Goal: Transaction & Acquisition: Obtain resource

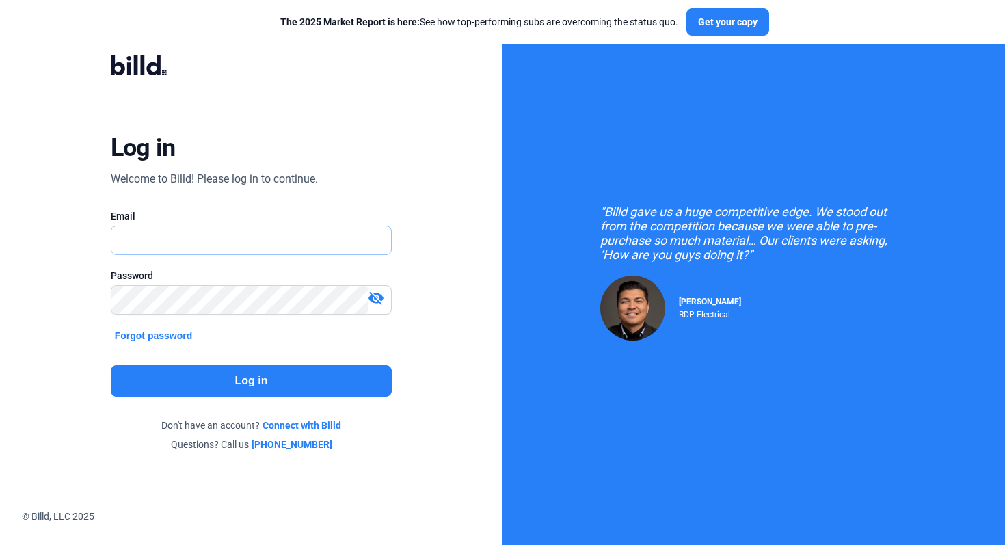
type input "[EMAIL_ADDRESS][DOMAIN_NAME]"
click at [329, 387] on button "Log in" at bounding box center [252, 380] width 282 height 31
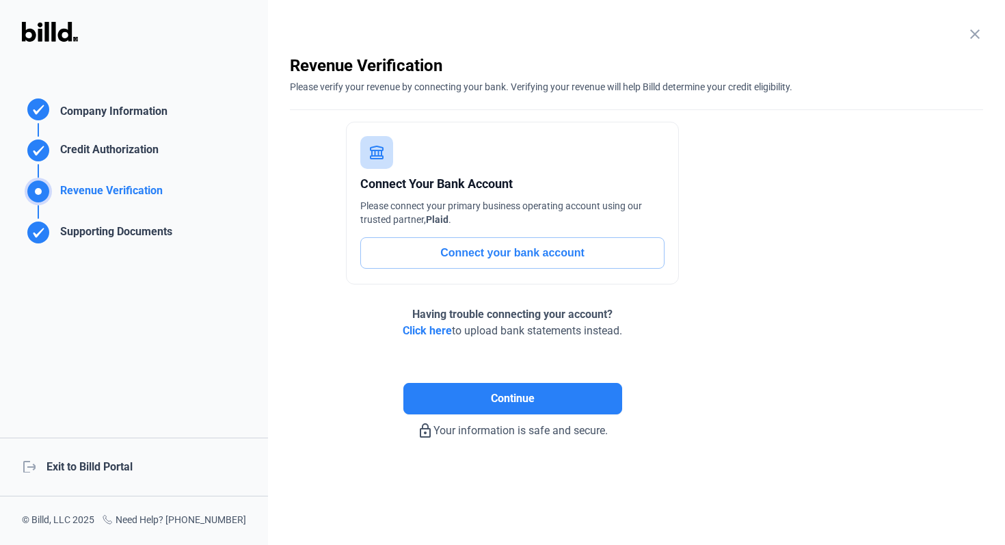
click at [124, 462] on div "logout Exit to Billd Portal" at bounding box center [134, 467] width 268 height 59
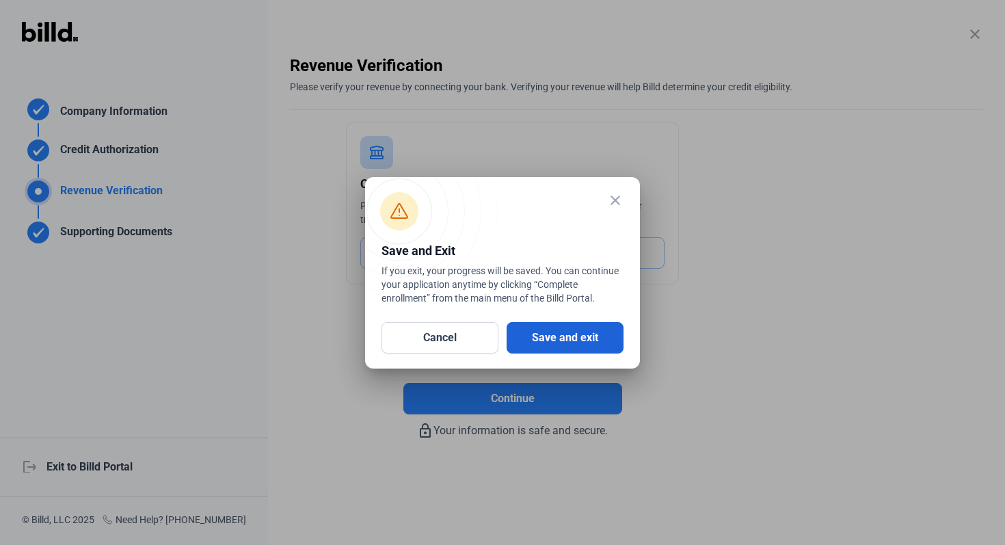
click at [587, 340] on button "Save and exit" at bounding box center [565, 337] width 117 height 31
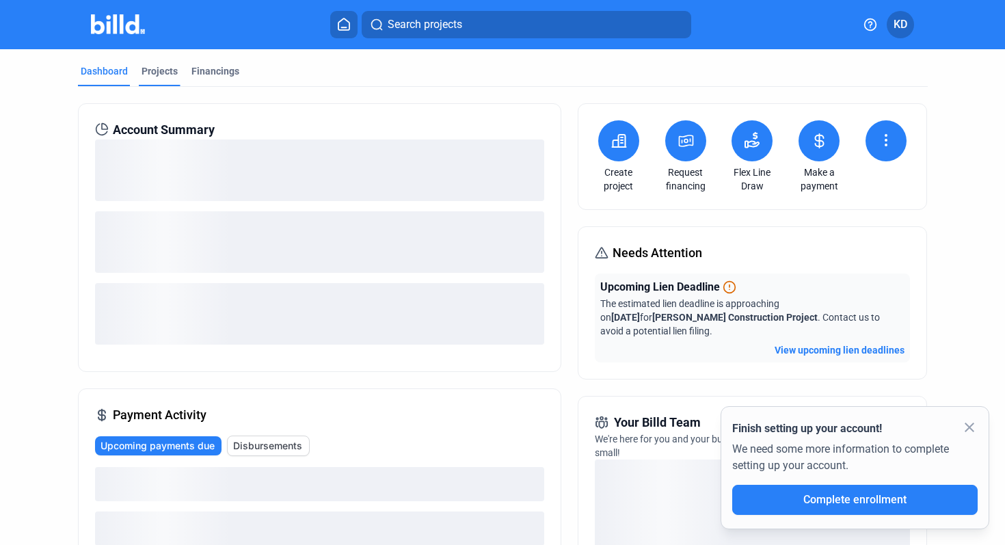
click at [154, 68] on div "Projects" at bounding box center [160, 71] width 36 height 14
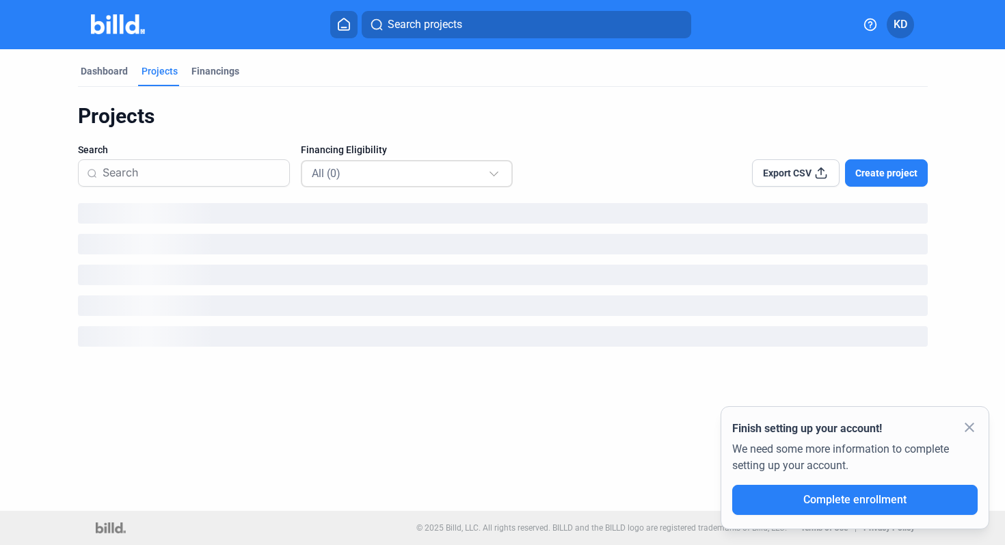
click at [420, 177] on div "All (0)" at bounding box center [400, 173] width 176 height 18
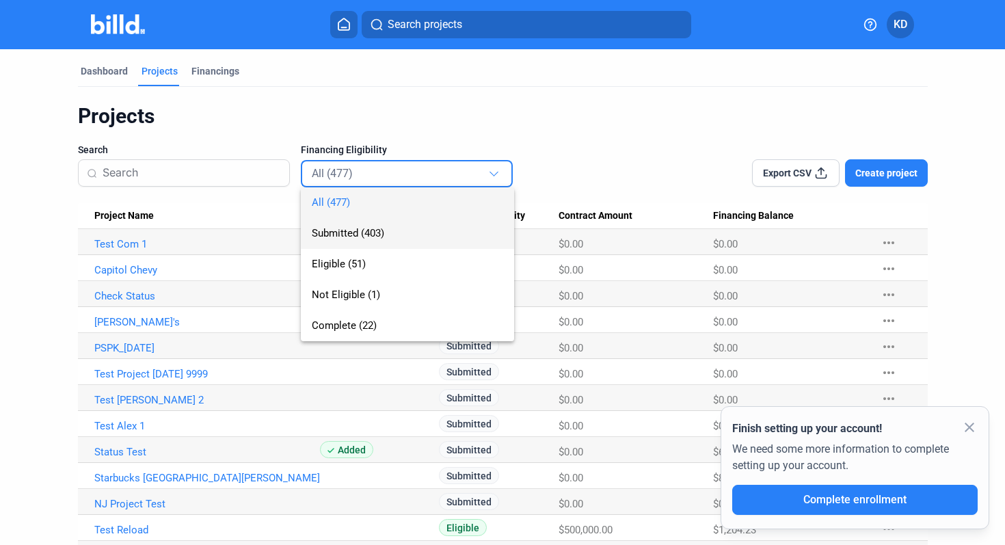
click at [401, 228] on span "Submitted (403)" at bounding box center [407, 233] width 191 height 31
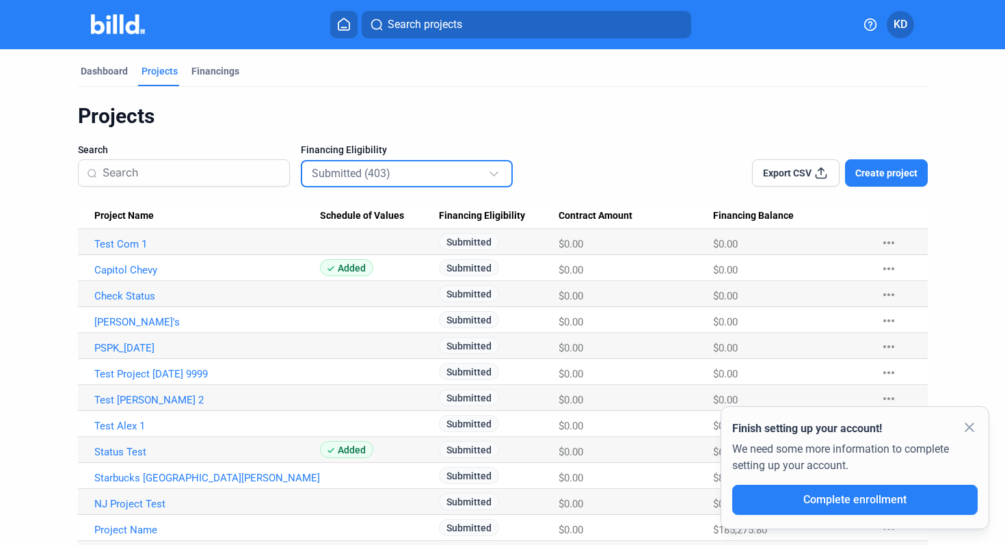
click at [368, 172] on mat-select-trigger "Submitted (403)" at bounding box center [351, 173] width 79 height 13
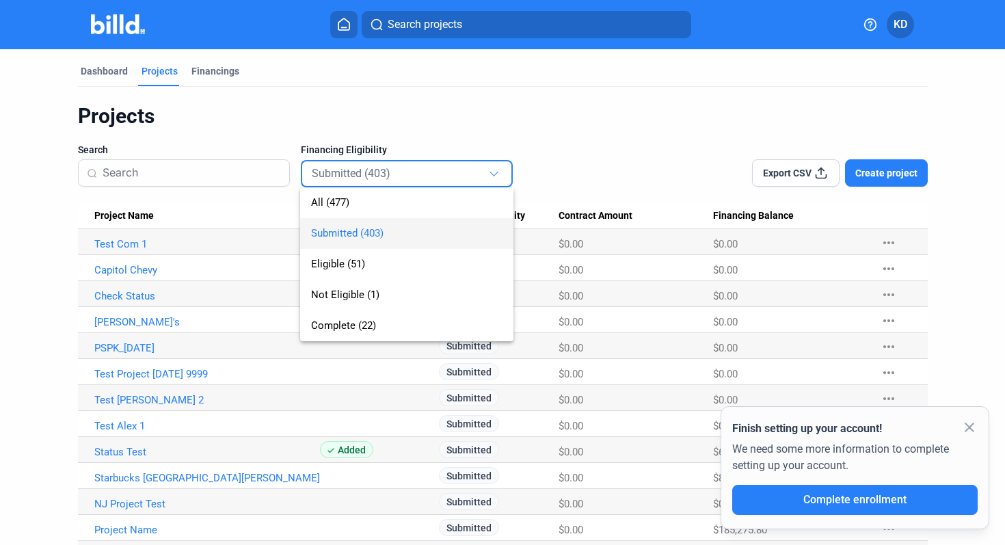
click at [526, 131] on div at bounding box center [502, 272] width 1005 height 545
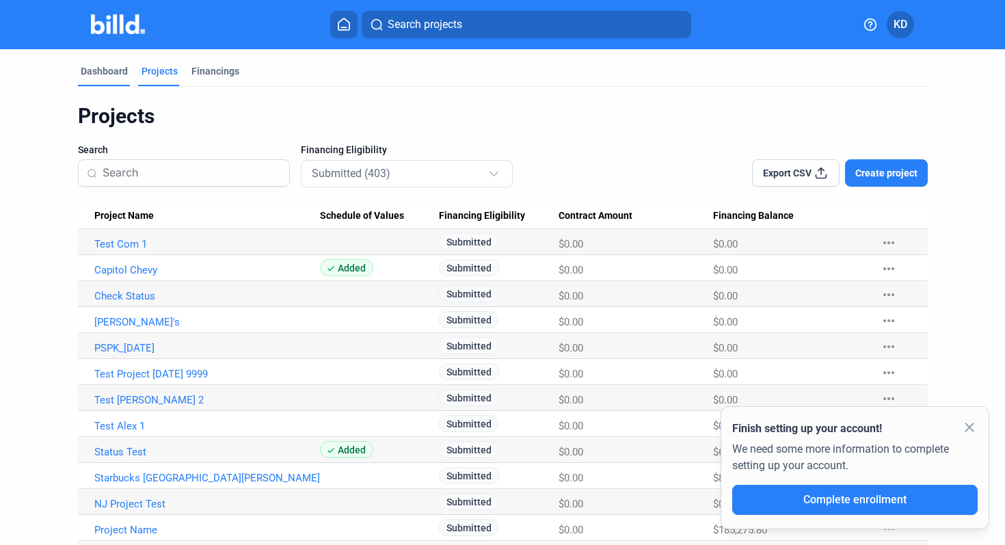
click at [113, 73] on div "Dashboard" at bounding box center [104, 71] width 47 height 14
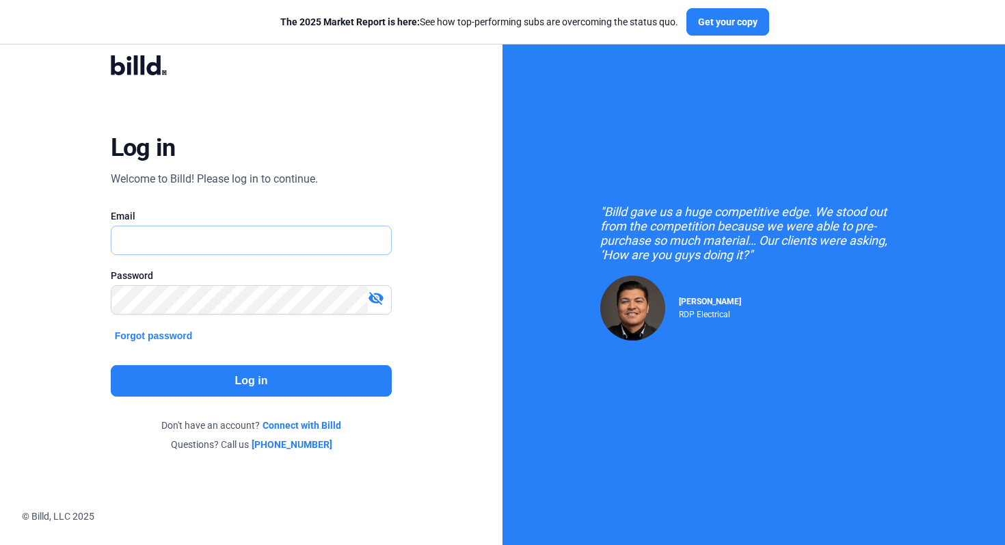
type input "[EMAIL_ADDRESS][DOMAIN_NAME]"
click at [301, 385] on button "Log in" at bounding box center [252, 380] width 282 height 31
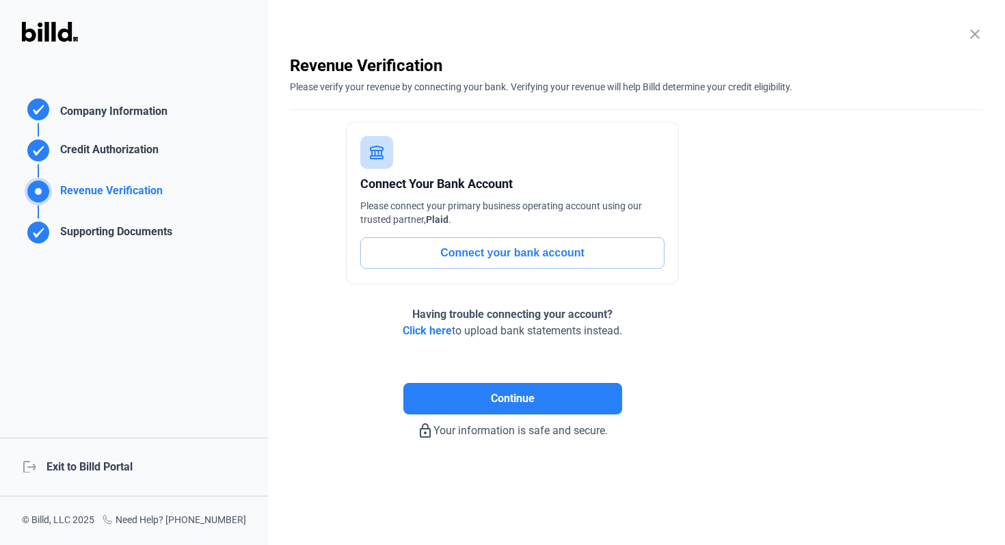
click at [73, 472] on div "logout Exit to Billd Portal" at bounding box center [134, 467] width 268 height 59
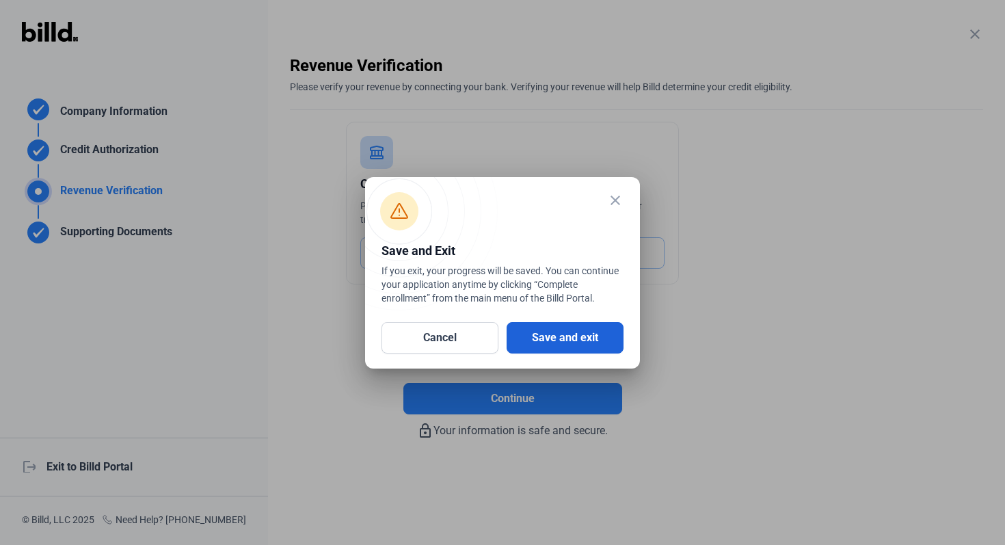
click at [550, 329] on button "Save and exit" at bounding box center [565, 337] width 117 height 31
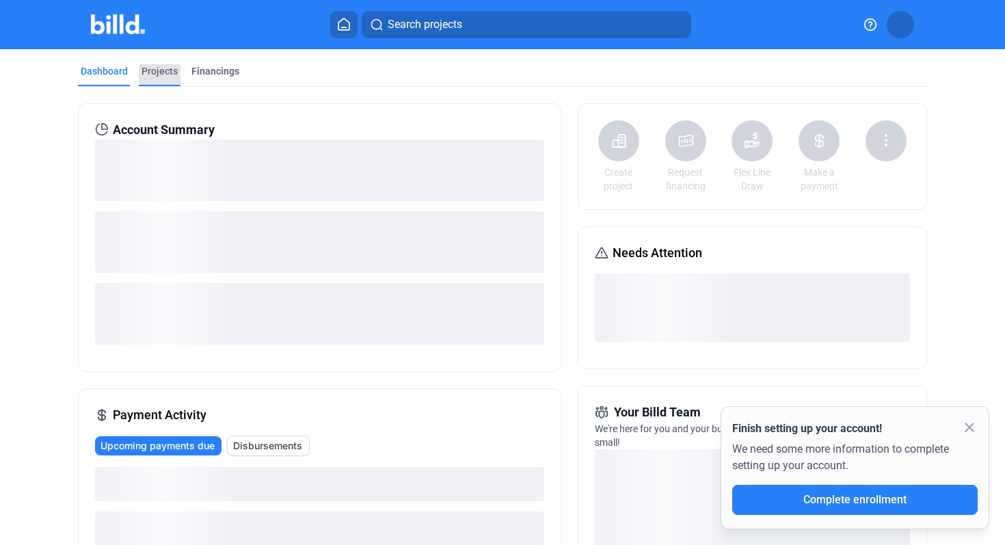
click at [162, 75] on div "Projects" at bounding box center [160, 71] width 36 height 14
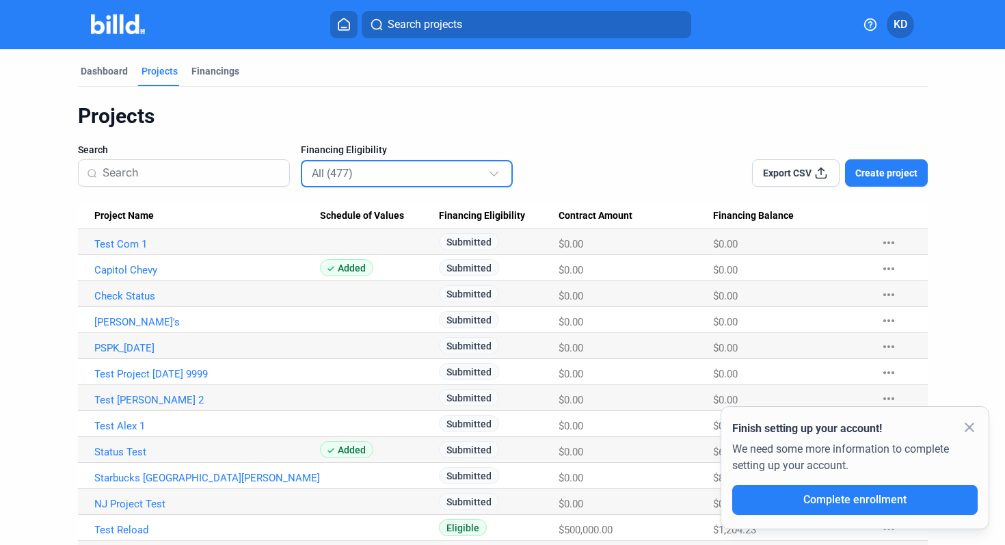
click at [388, 176] on div "All (477)" at bounding box center [400, 173] width 176 height 18
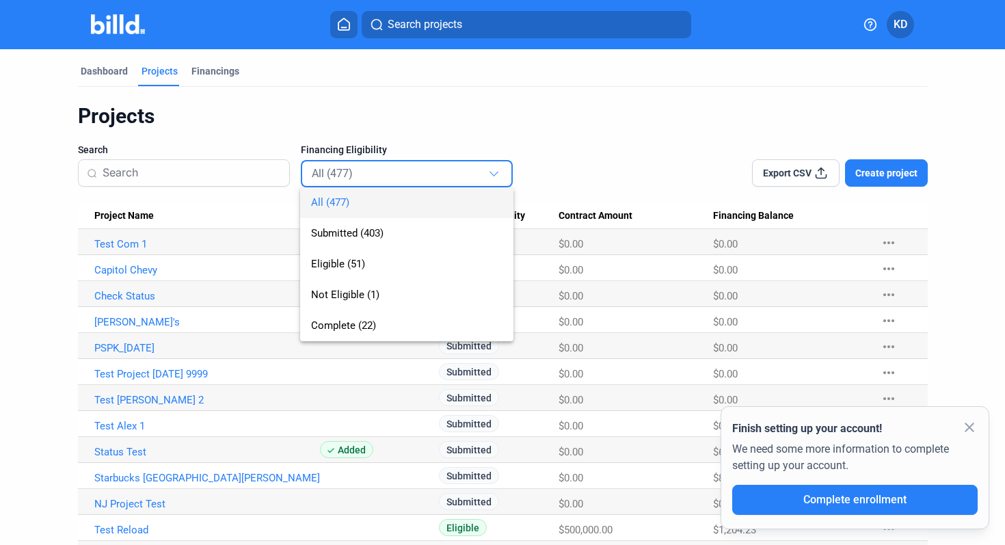
click at [633, 148] on div at bounding box center [502, 272] width 1005 height 545
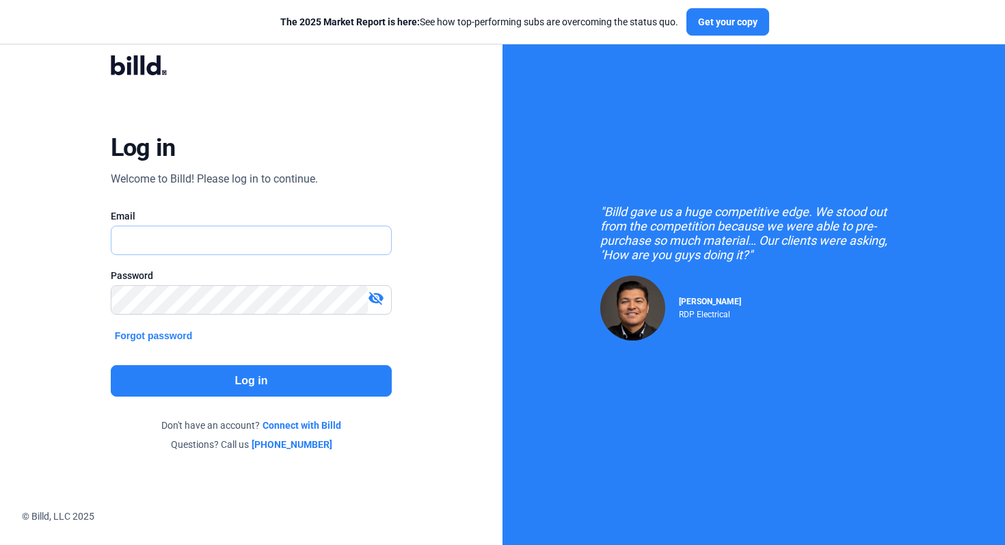
type input "[EMAIL_ADDRESS][DOMAIN_NAME]"
click at [342, 379] on button "Log in" at bounding box center [252, 380] width 282 height 31
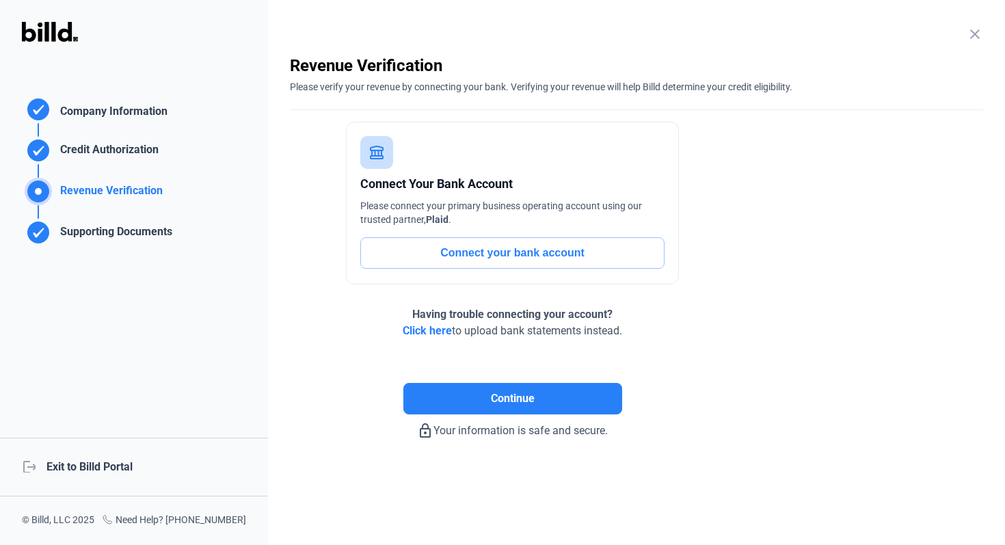
click at [106, 464] on div "logout Exit to Billd Portal" at bounding box center [134, 467] width 268 height 59
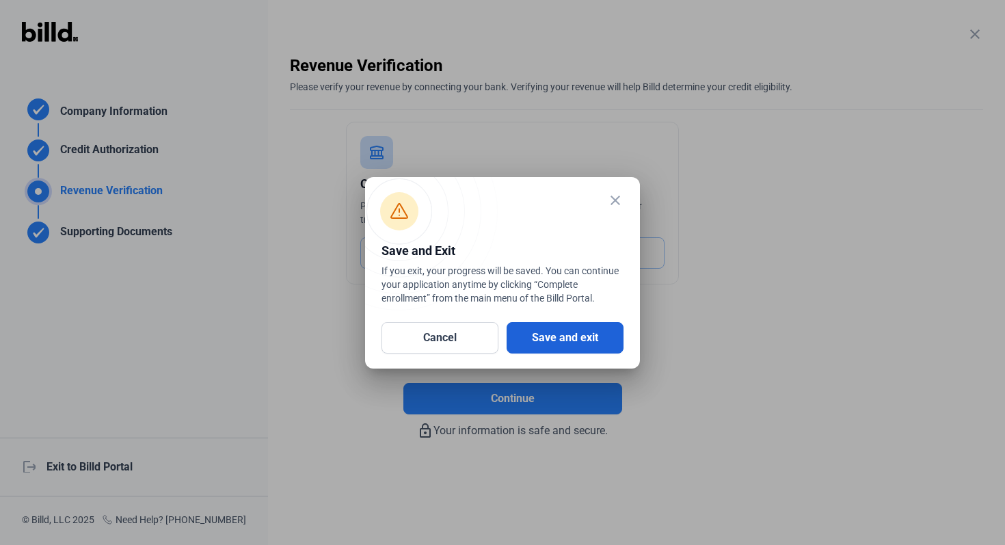
click at [558, 336] on button "Save and exit" at bounding box center [565, 337] width 117 height 31
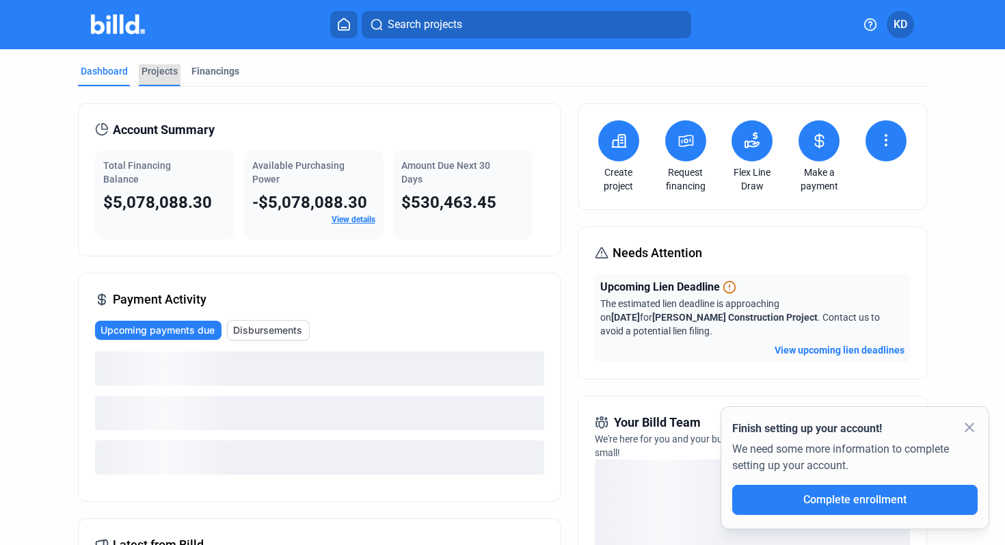
click at [159, 71] on div "Projects" at bounding box center [160, 71] width 36 height 14
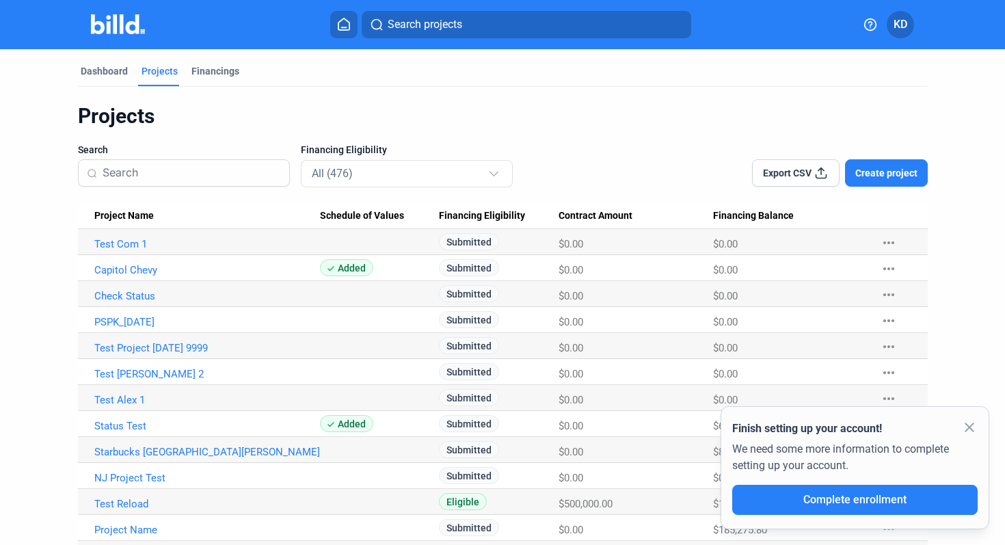
click at [221, 172] on input at bounding box center [192, 173] width 178 height 29
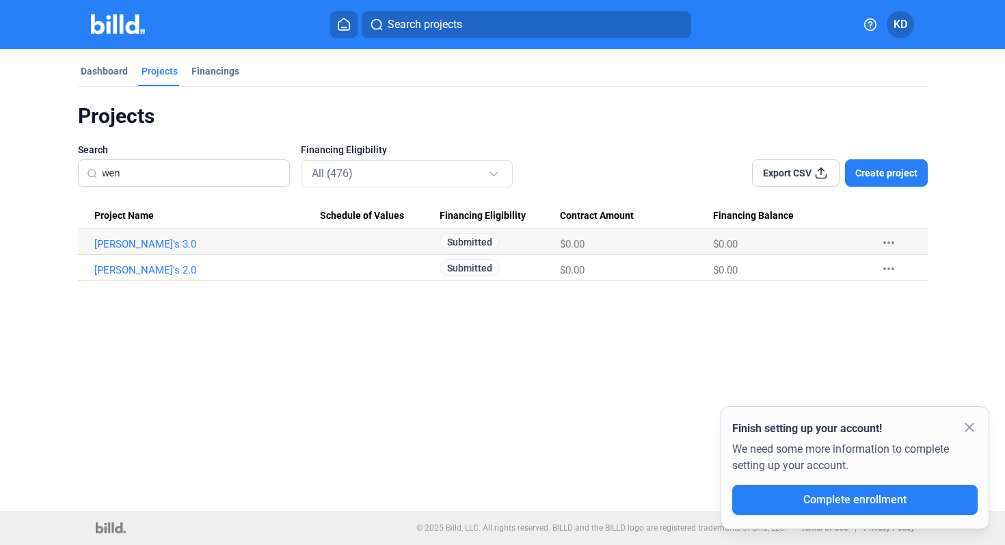
type input "wen"
click at [133, 238] on link "Wendy's 3.0" at bounding box center [207, 244] width 226 height 12
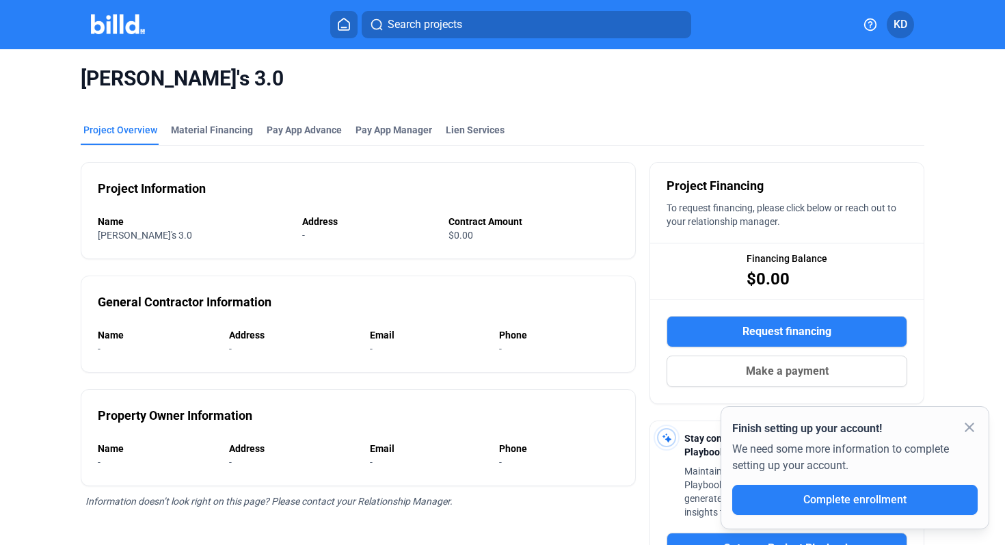
click at [346, 26] on icon at bounding box center [344, 24] width 14 height 13
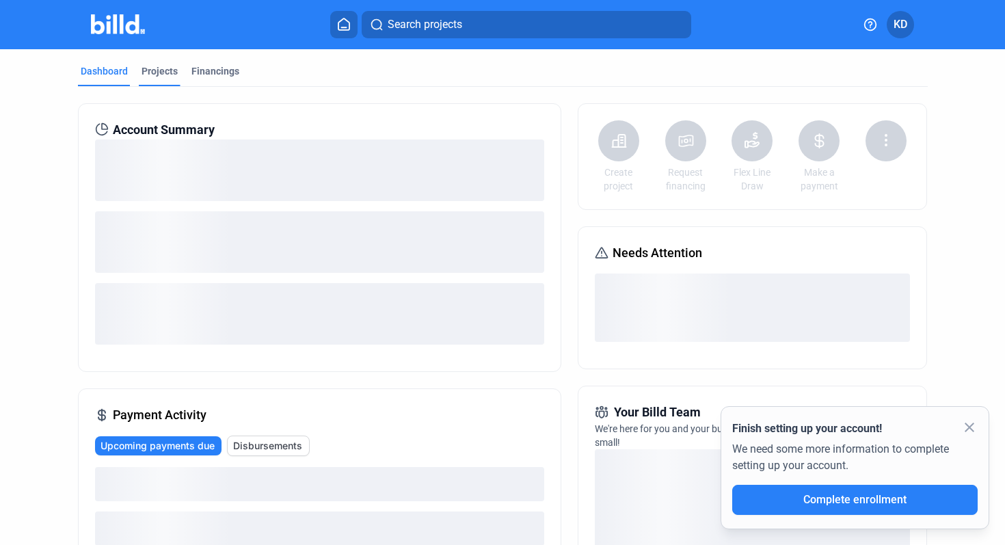
click at [154, 75] on div "Projects" at bounding box center [160, 71] width 36 height 14
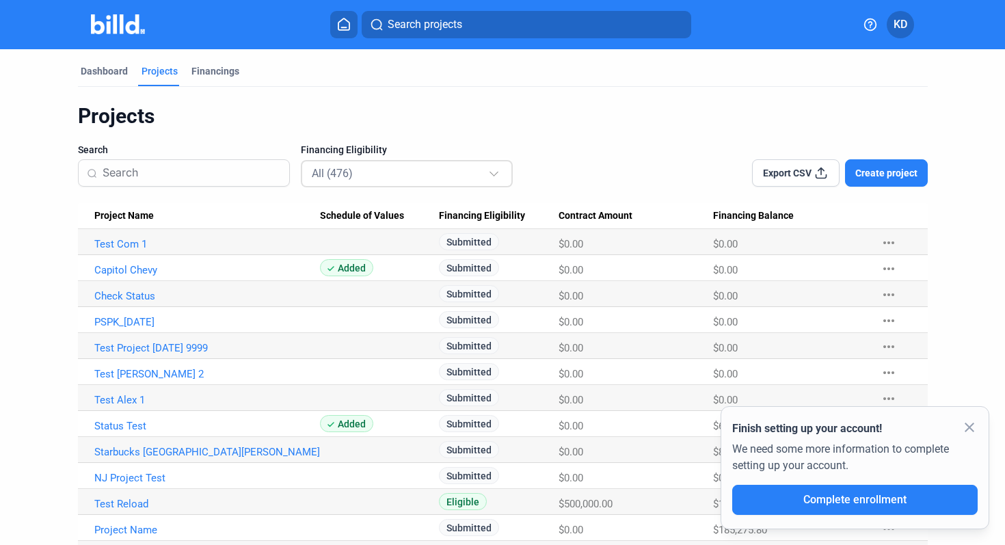
click at [384, 178] on div "All (476)" at bounding box center [400, 173] width 176 height 18
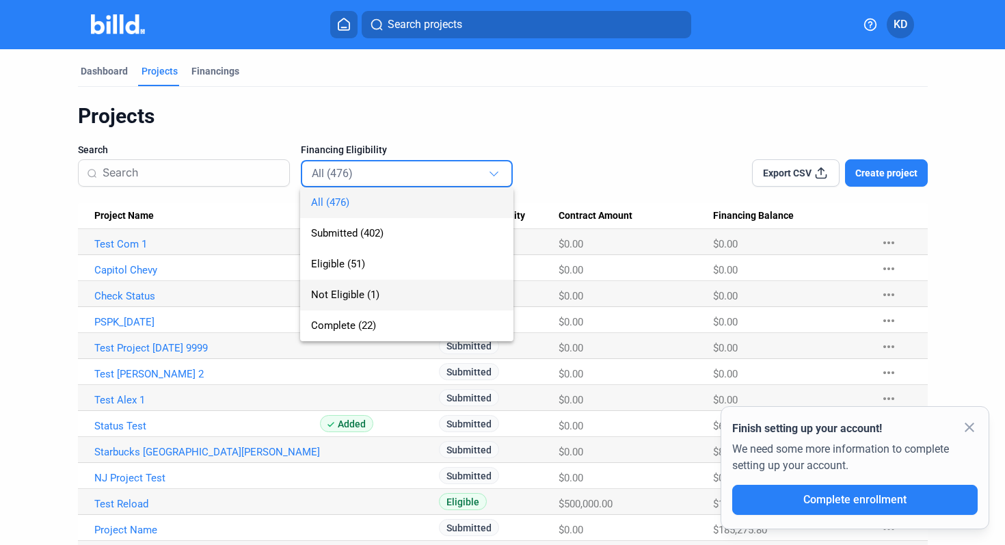
click at [375, 298] on span "Not Eligible (1)" at bounding box center [345, 294] width 68 height 12
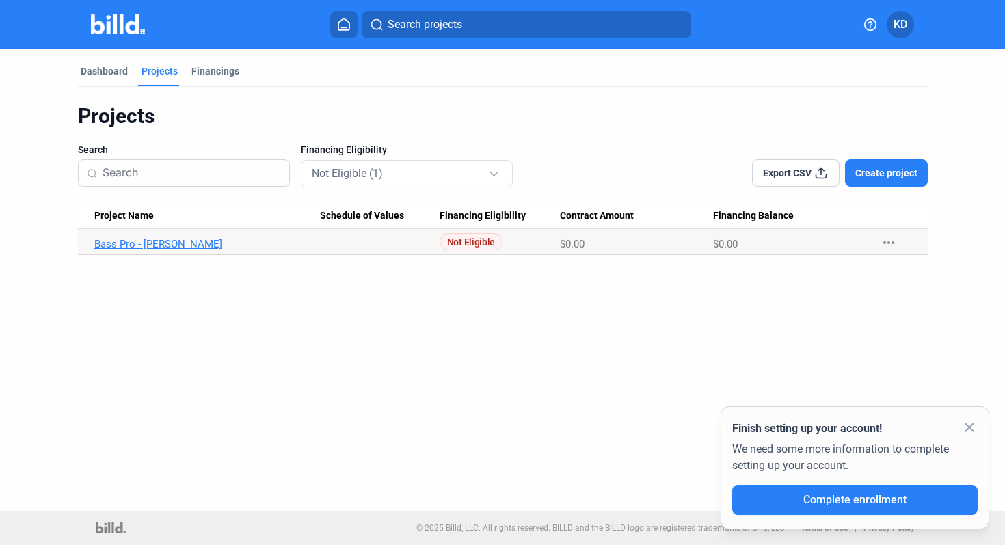
click at [137, 243] on link "Bass Pro - Lamar" at bounding box center [207, 244] width 226 height 12
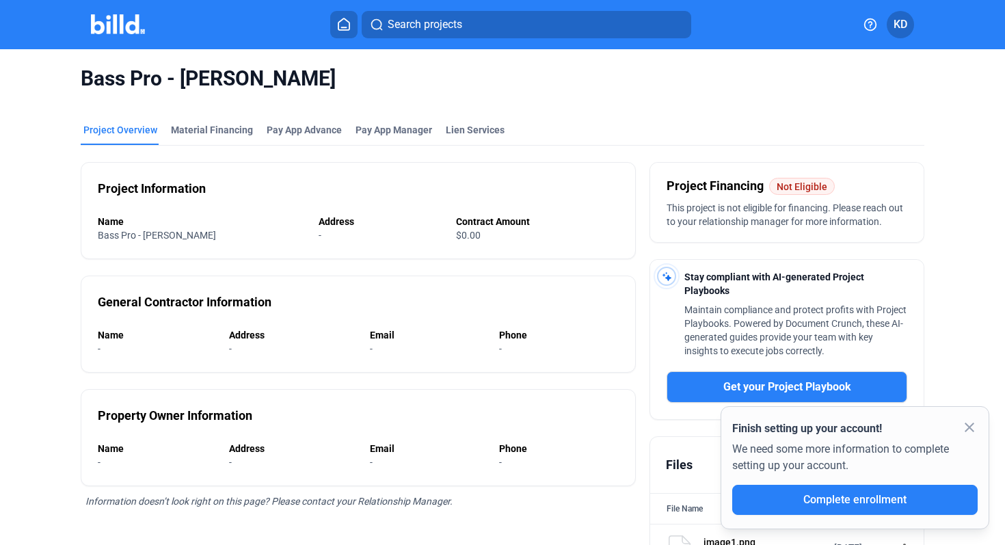
scroll to position [80, 0]
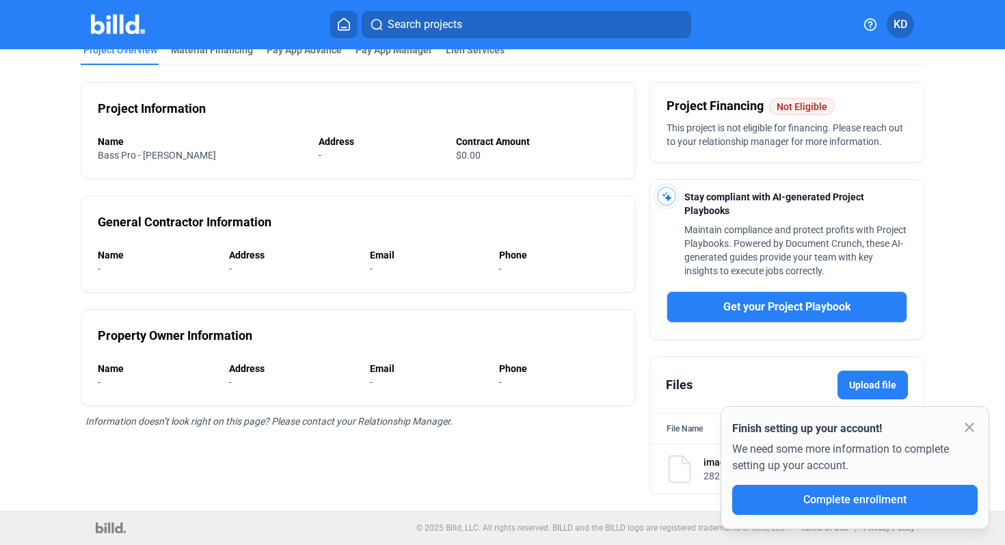
click at [970, 431] on mat-icon "close" at bounding box center [969, 427] width 16 height 16
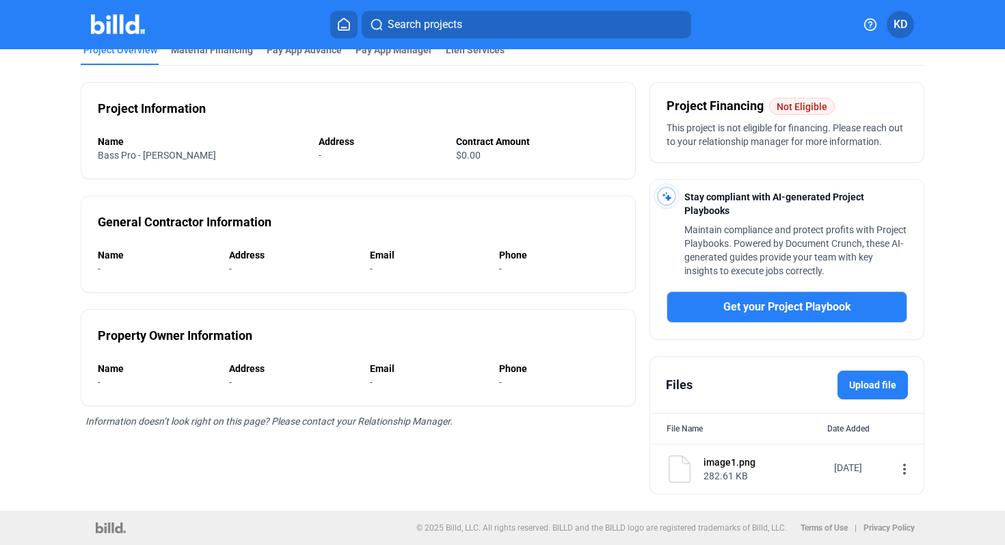
scroll to position [0, 0]
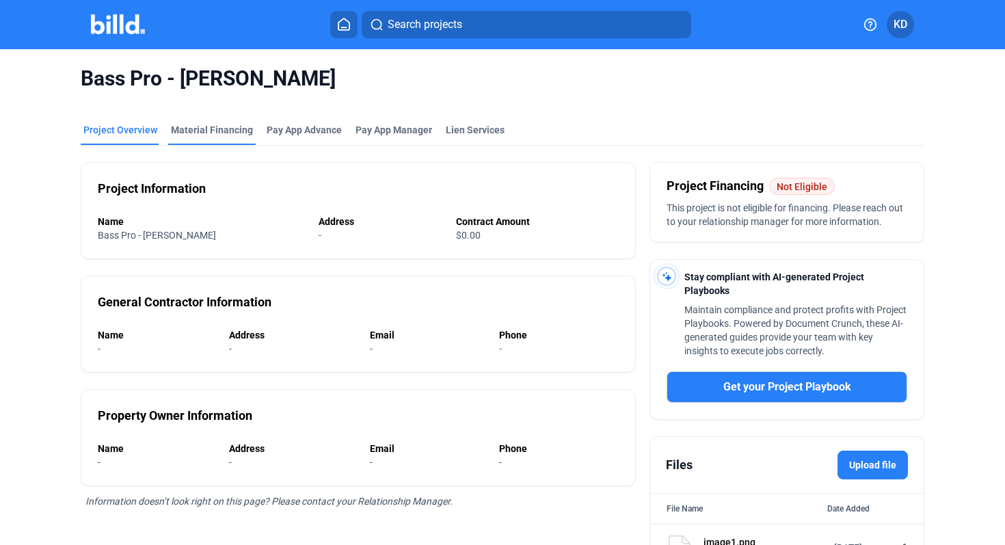
click at [215, 129] on div "Material Financing" at bounding box center [212, 130] width 82 height 14
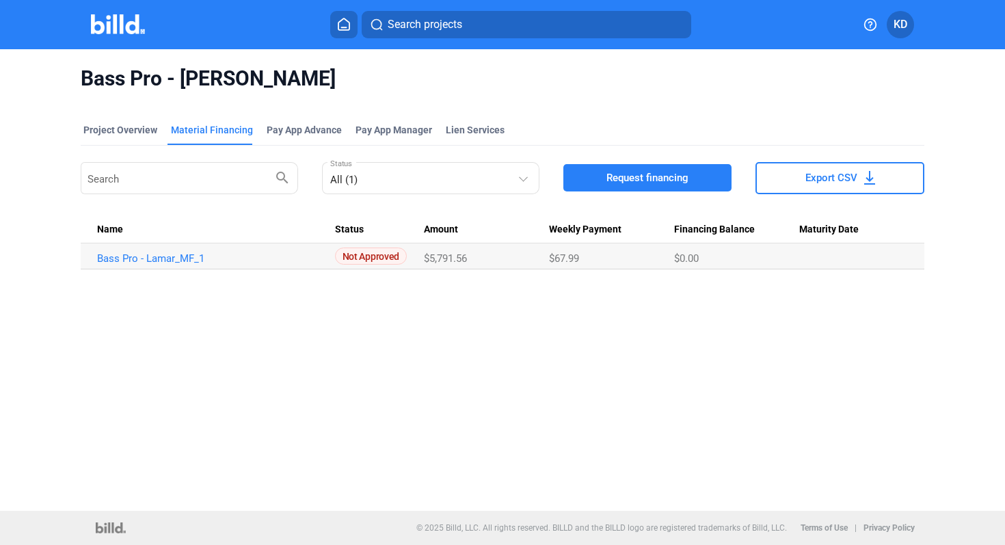
click at [665, 171] on span "Request financing" at bounding box center [647, 178] width 82 height 14
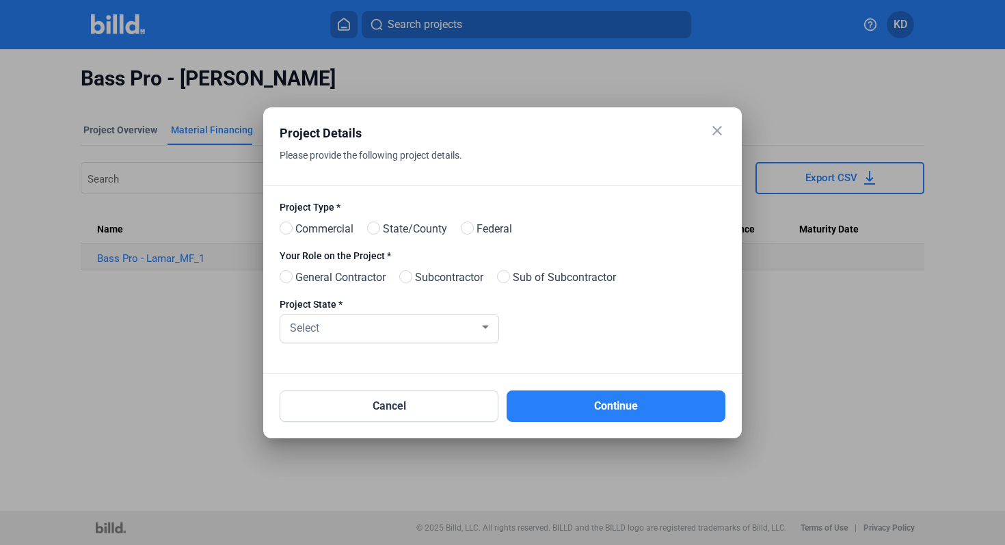
click at [721, 124] on mat-icon "close" at bounding box center [717, 130] width 16 height 16
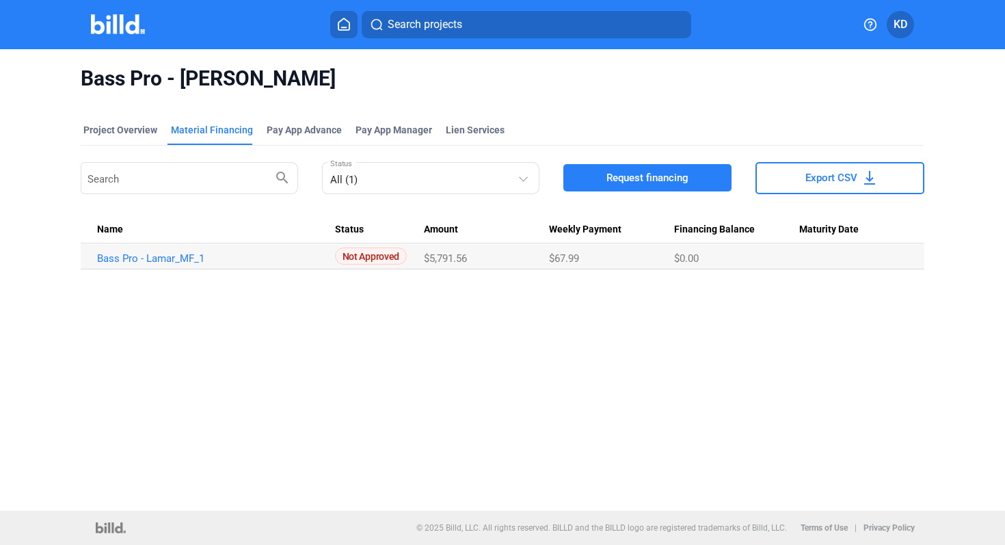
click at [631, 178] on span "Request financing" at bounding box center [647, 178] width 82 height 14
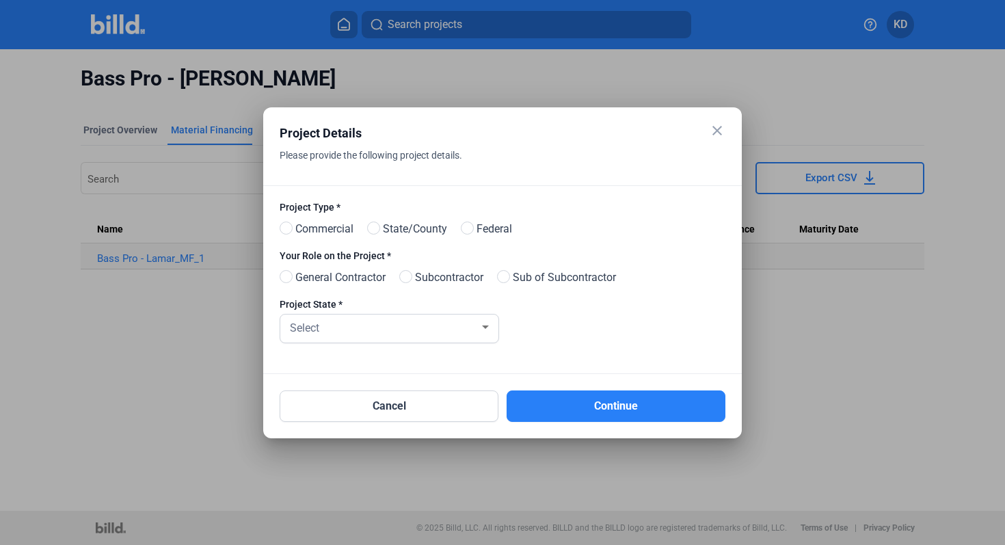
click at [714, 128] on mat-icon "close" at bounding box center [717, 130] width 16 height 16
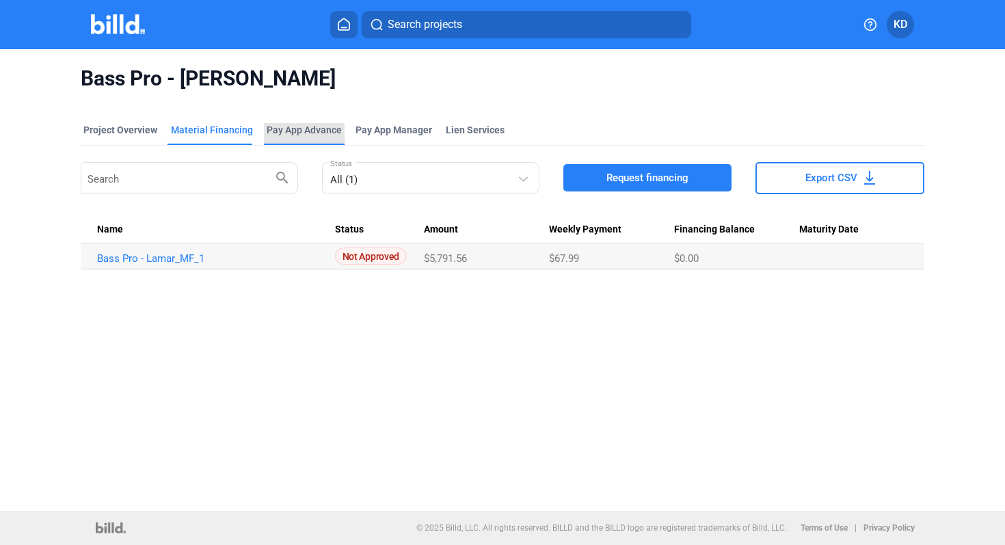
click at [300, 141] on div "Pay App Advance" at bounding box center [304, 134] width 81 height 22
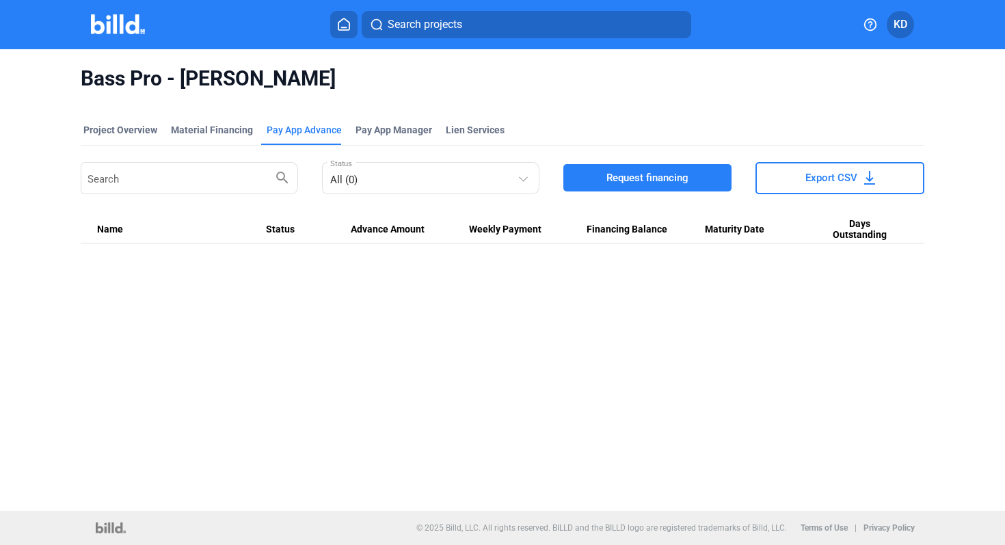
click at [681, 169] on button "Request financing" at bounding box center [647, 177] width 169 height 27
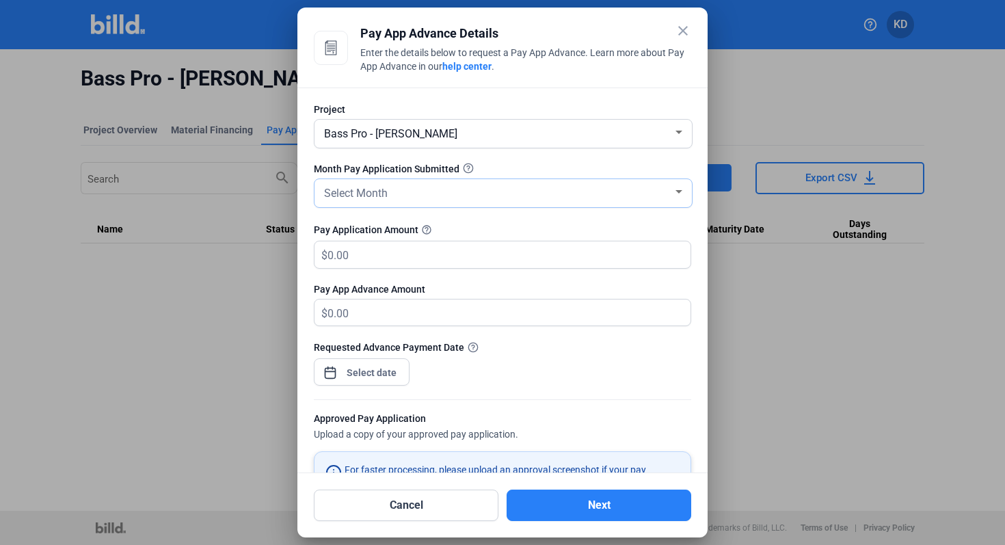
click at [396, 193] on div "Select Month" at bounding box center [496, 192] width 351 height 19
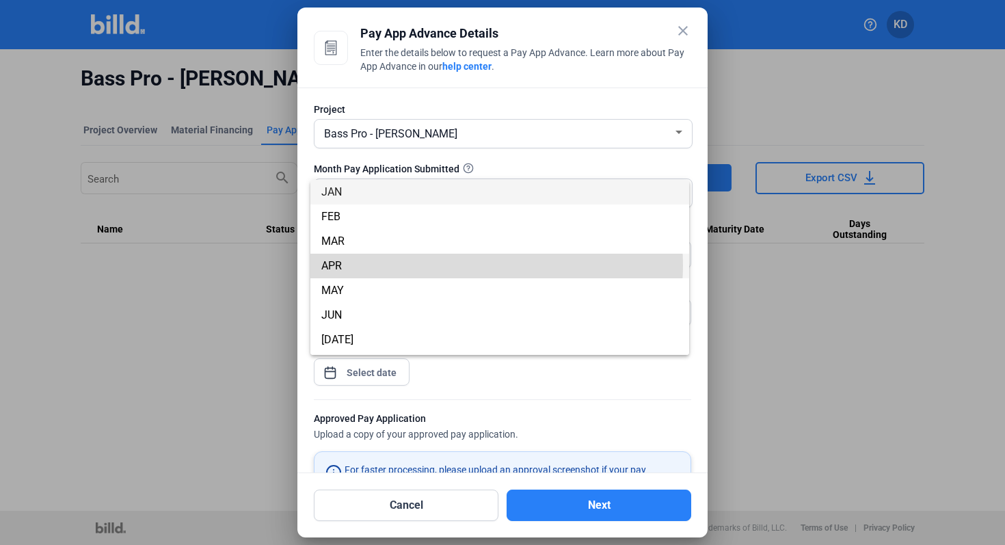
click at [481, 265] on span "APR" at bounding box center [499, 266] width 357 height 25
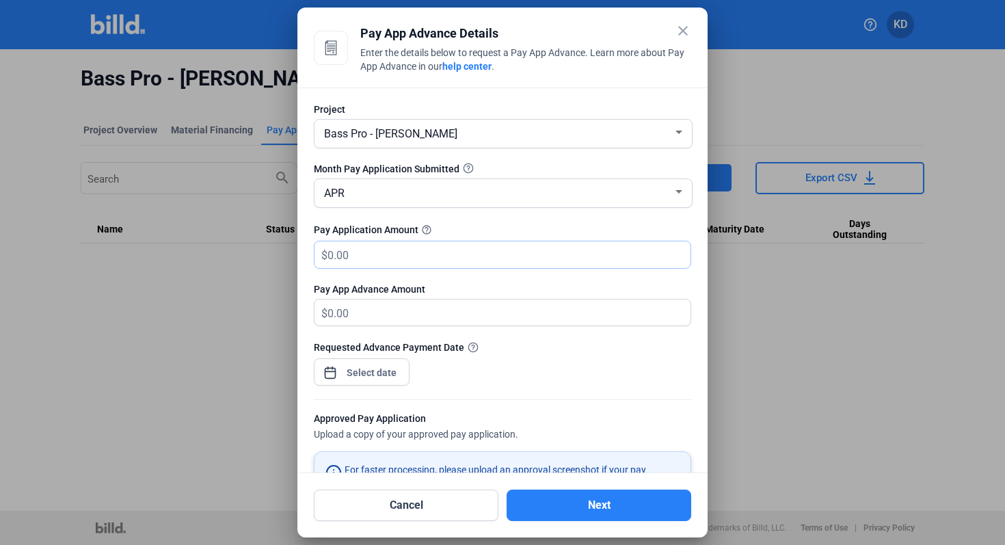
click at [481, 265] on input "text" at bounding box center [508, 254] width 363 height 27
type input "67,000"
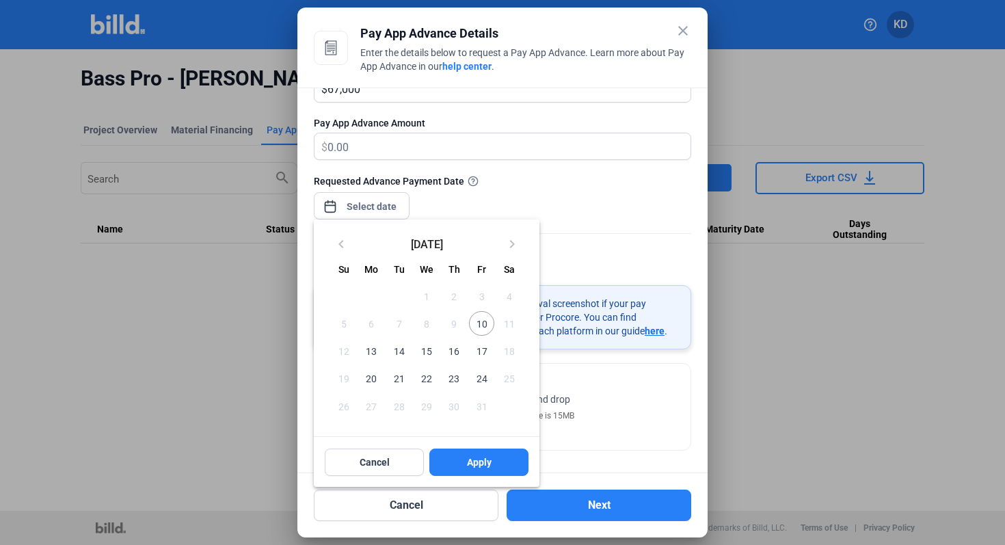
click at [388, 207] on div "close Pay App Advance Details Enter the details below to request a Pay App Adva…" at bounding box center [502, 272] width 1005 height 545
click at [483, 312] on span "10" at bounding box center [481, 323] width 25 height 25
click at [482, 471] on button "Apply" at bounding box center [478, 461] width 99 height 27
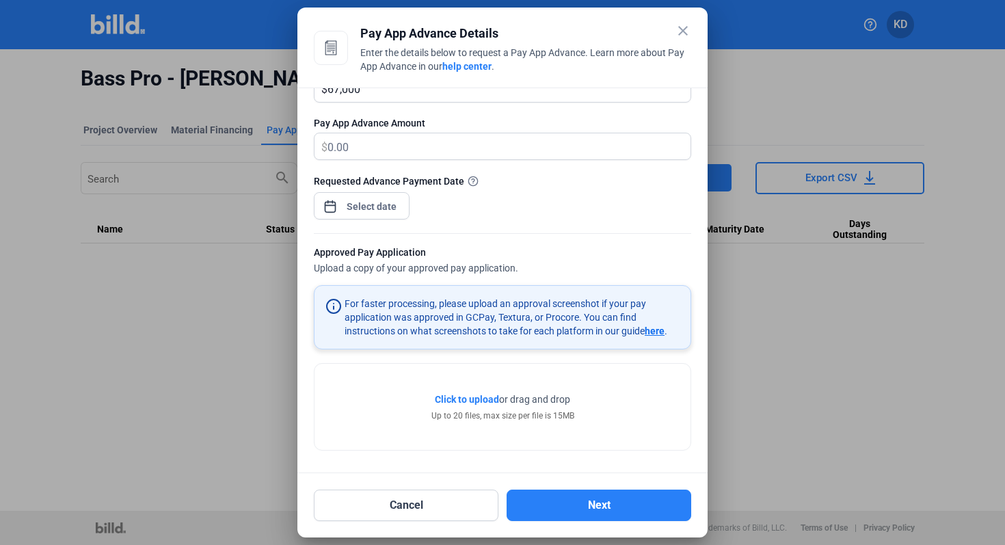
click at [461, 396] on span "Click to upload" at bounding box center [467, 399] width 64 height 11
click at [616, 506] on button "Next" at bounding box center [599, 504] width 185 height 31
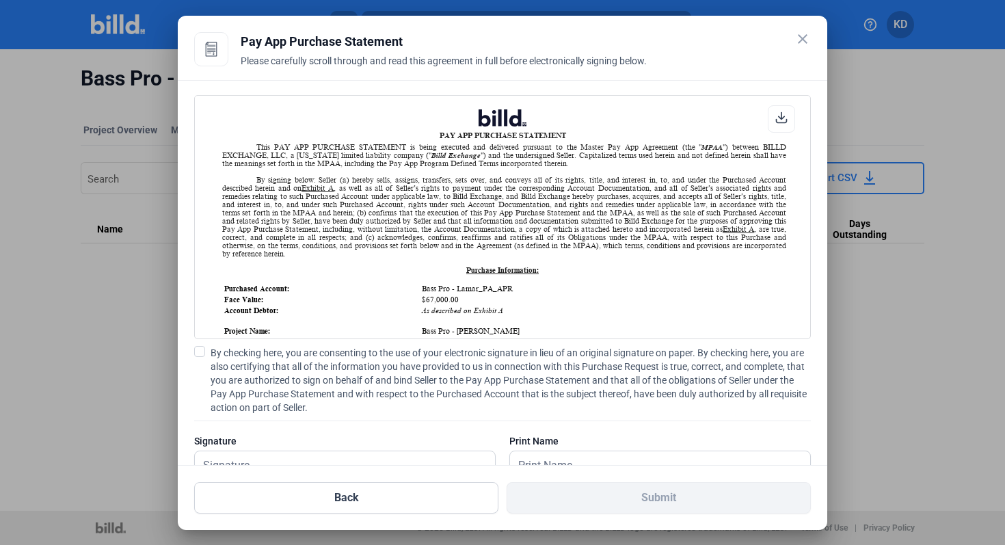
scroll to position [1, 0]
click at [806, 38] on mat-icon "close" at bounding box center [802, 39] width 16 height 16
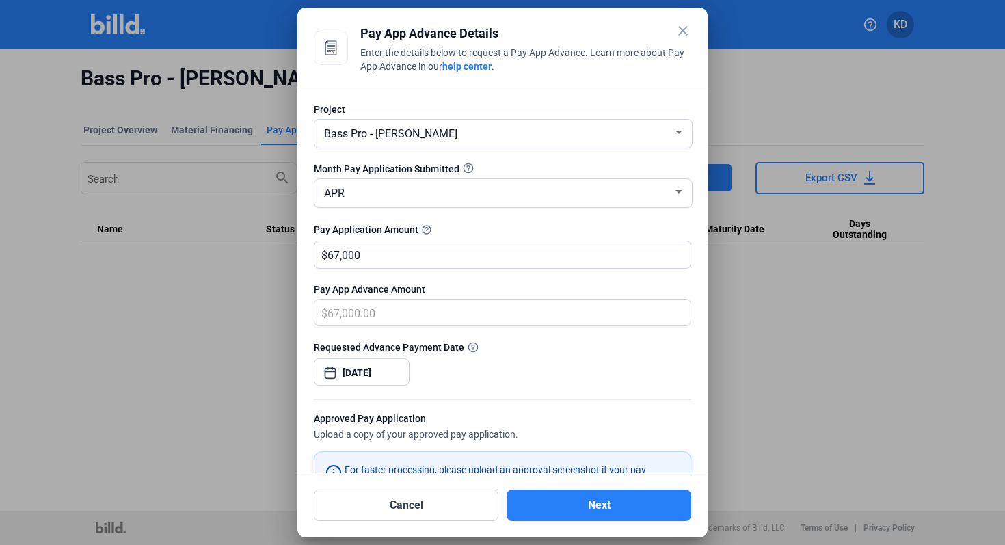
click at [692, 36] on mat-dialog-container "close Pay App Advance Details Enter the details below to request a Pay App Adva…" at bounding box center [502, 273] width 410 height 530
click at [678, 21] on mat-dialog-container "close Pay App Advance Details Enter the details below to request a Pay App Adva…" at bounding box center [502, 273] width 410 height 530
click at [680, 32] on mat-icon "close" at bounding box center [683, 31] width 16 height 16
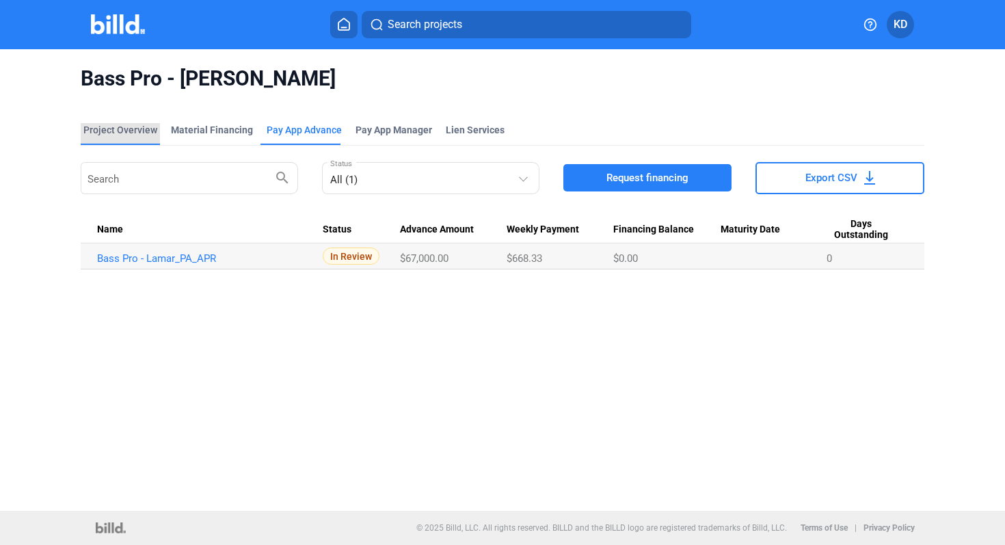
click at [132, 132] on div "Project Overview" at bounding box center [120, 130] width 74 height 14
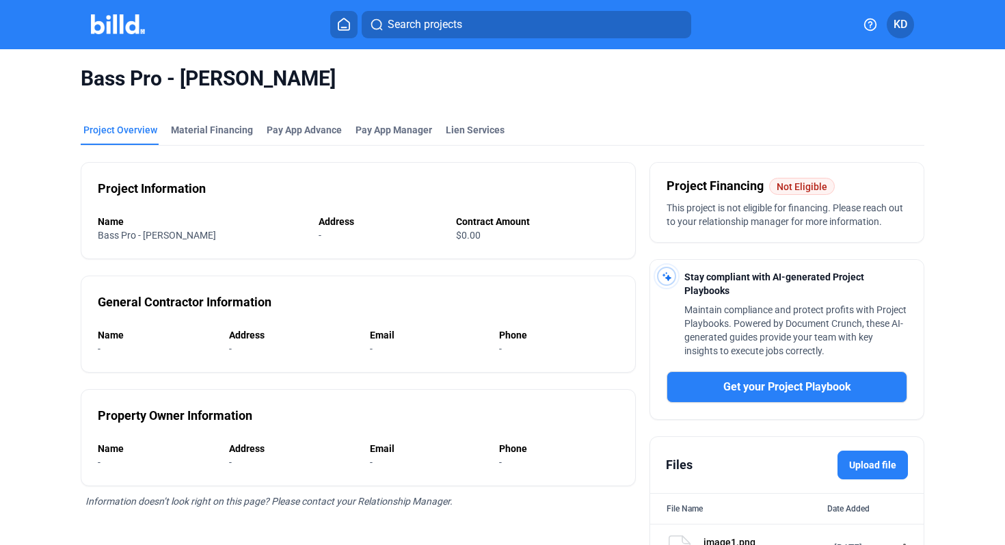
click at [345, 23] on icon at bounding box center [344, 24] width 14 height 13
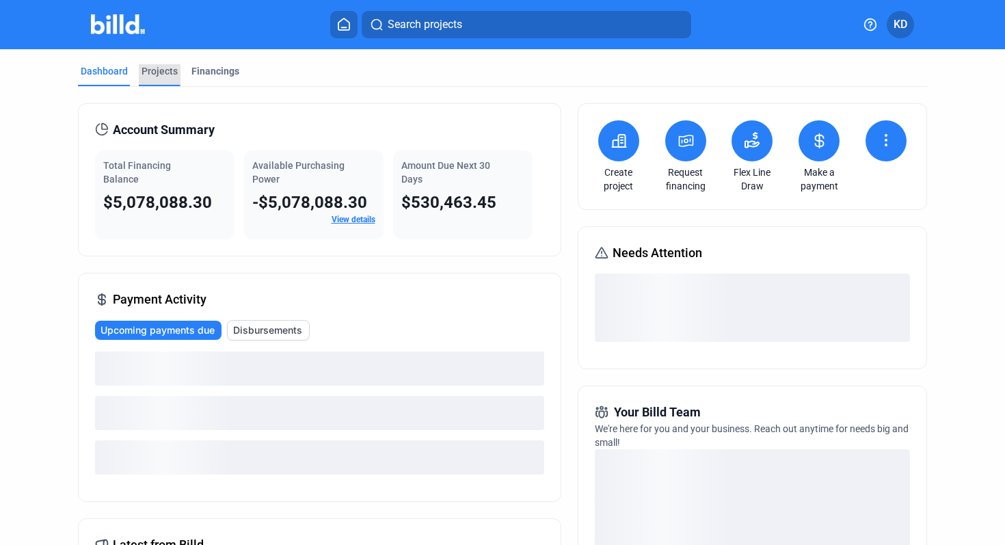
click at [164, 77] on div "Projects" at bounding box center [160, 71] width 36 height 14
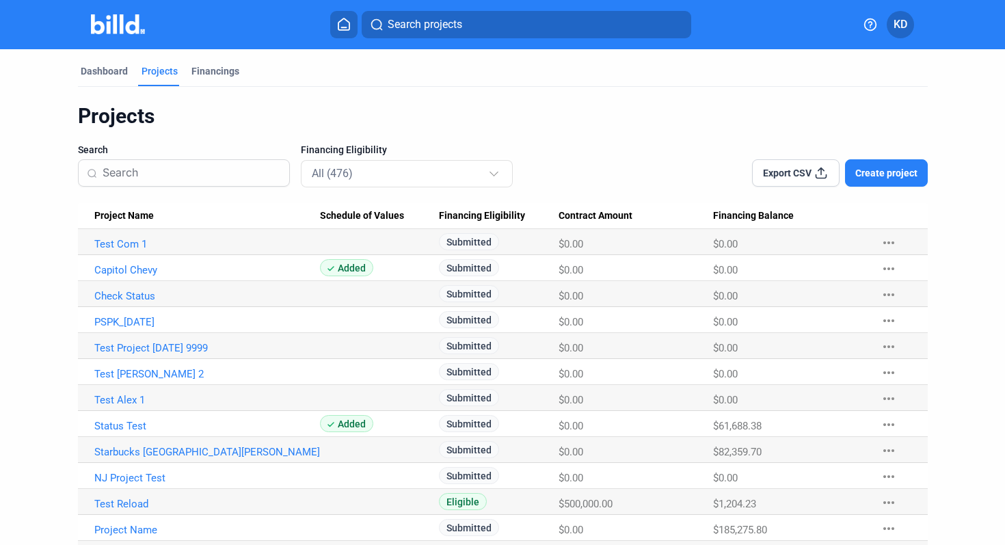
click at [201, 166] on input at bounding box center [192, 173] width 178 height 29
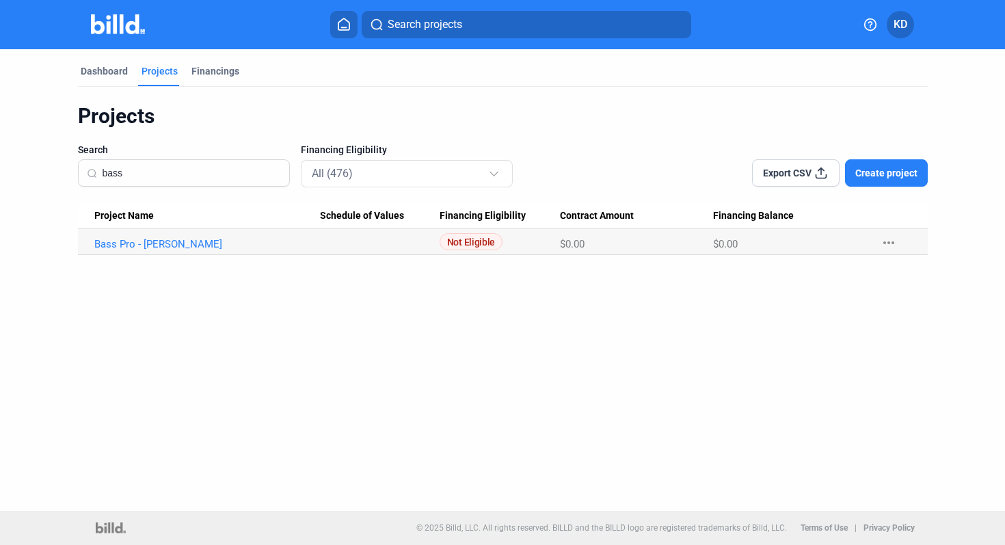
type input "bass"
click at [114, 241] on link "Bass Pro - Lamar" at bounding box center [207, 244] width 226 height 12
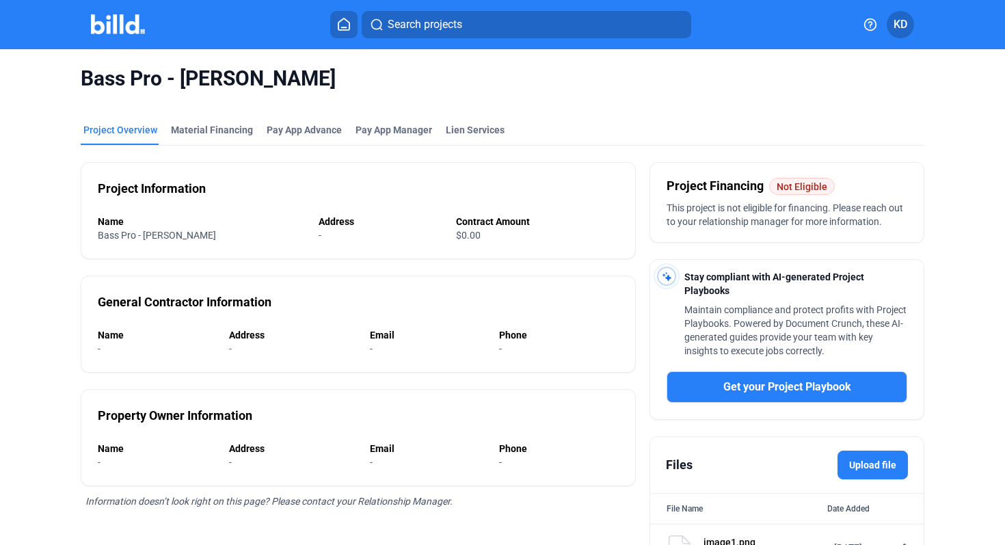
click at [332, 29] on button at bounding box center [343, 24] width 27 height 27
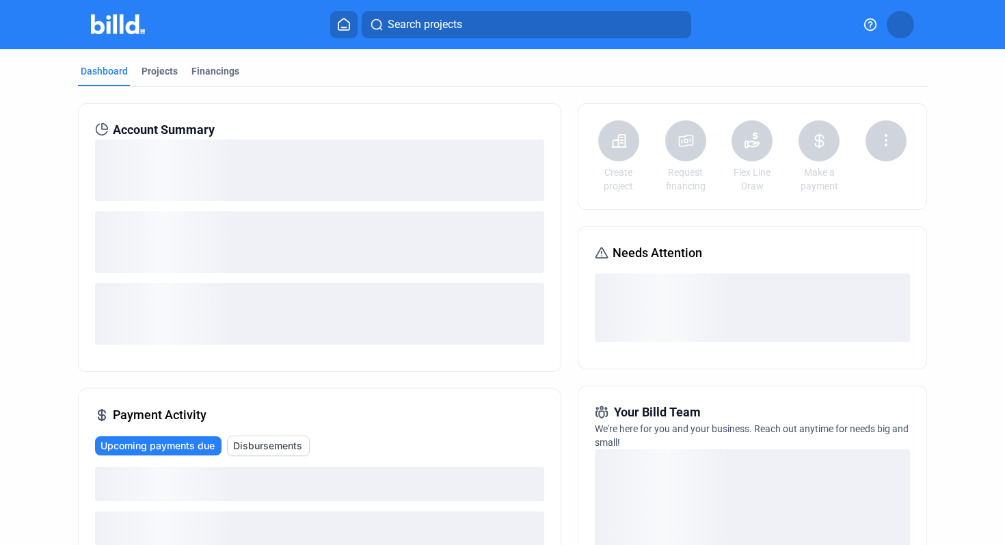
click at [345, 18] on icon at bounding box center [344, 24] width 14 height 13
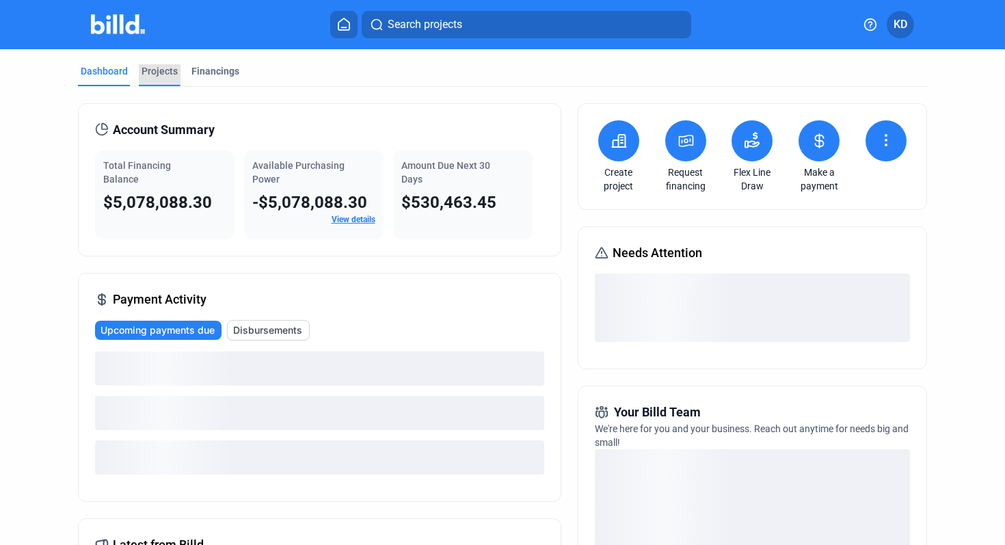
click at [161, 66] on div "Projects" at bounding box center [160, 71] width 36 height 14
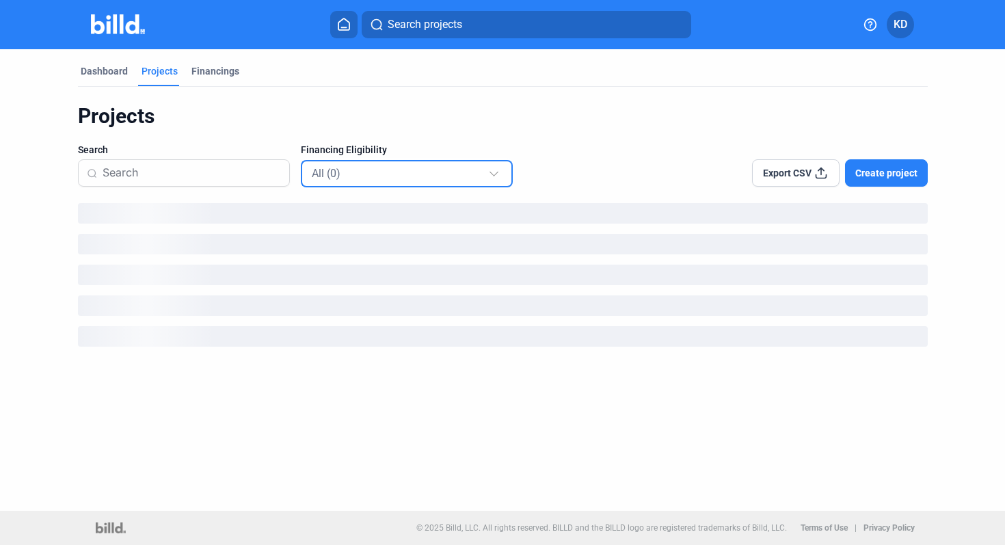
click at [420, 179] on div "All (0)" at bounding box center [400, 173] width 176 height 18
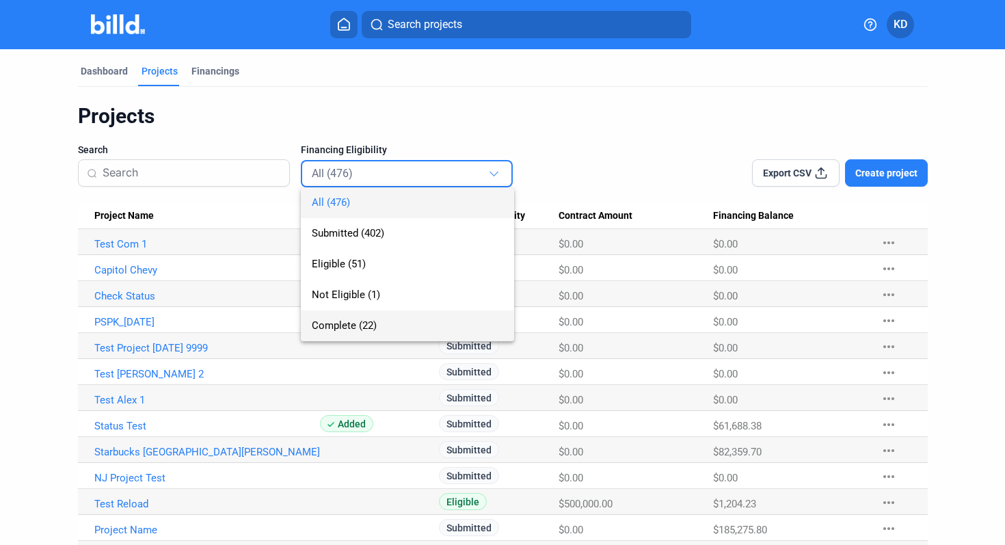
click at [373, 325] on span "Complete (22)" at bounding box center [344, 325] width 65 height 12
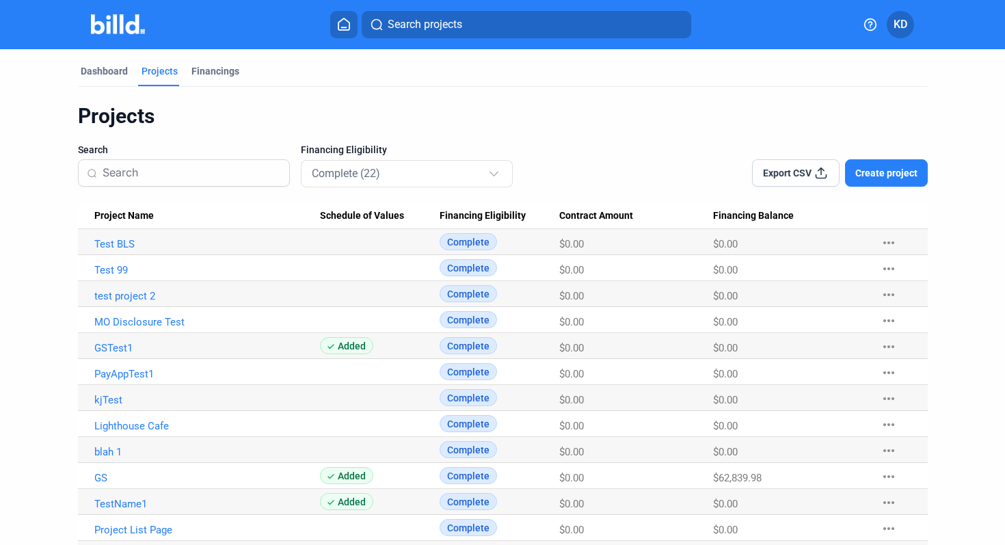
click at [118, 235] on Name "Test BLS" at bounding box center [199, 242] width 242 height 26
click at [118, 238] on link "Test BLS" at bounding box center [207, 244] width 226 height 12
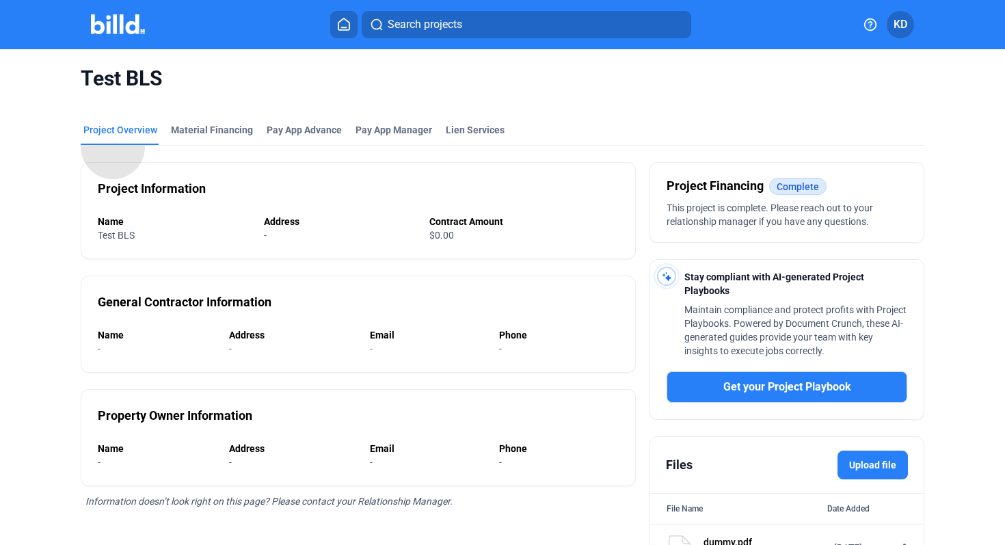
click at [803, 187] on mat-chip "Complete" at bounding box center [797, 186] width 57 height 17
click at [343, 27] on icon at bounding box center [343, 24] width 11 height 12
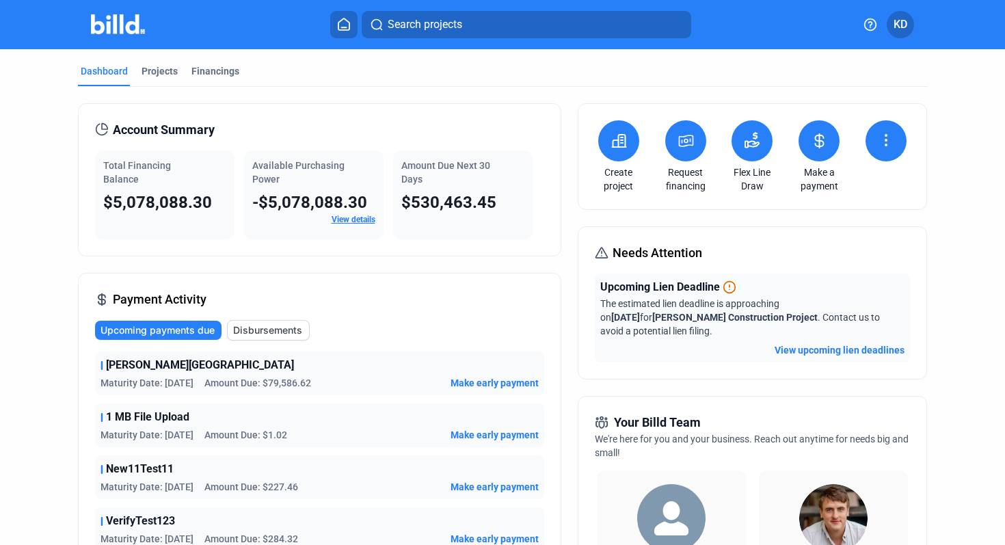
click at [885, 144] on icon at bounding box center [885, 144] width 1 height 1
click at [844, 189] on span "Request waiver" at bounding box center [832, 194] width 65 height 14
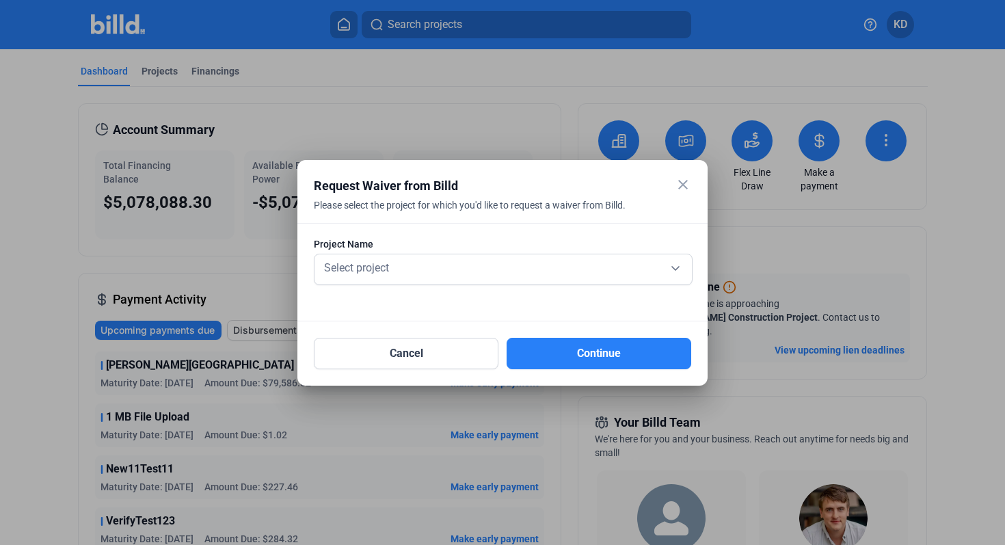
click at [680, 184] on mat-icon "close" at bounding box center [683, 184] width 16 height 16
